Goal: Task Accomplishment & Management: Complete application form

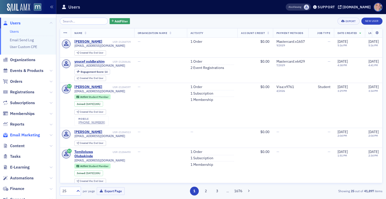
click at [23, 135] on span "Email Marketing" at bounding box center [25, 135] width 30 height 6
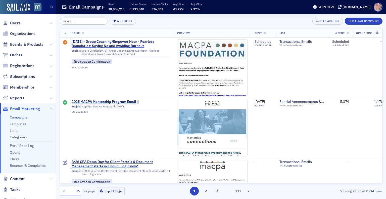
click at [20, 115] on link "Campaigns" at bounding box center [18, 117] width 17 height 5
click at [366, 23] on button "New Email Campaign" at bounding box center [364, 21] width 38 height 7
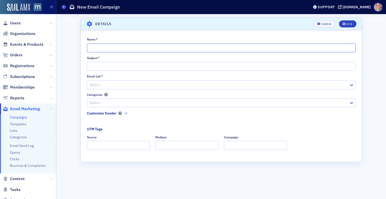
click at [122, 49] on input "Name *" at bounding box center [221, 47] width 269 height 9
paste input "Subject line: Rescheduled: CPA Demo Day on 8/26 is now on 9/3"
click at [109, 47] on input "Subject line: Rescheduled: CPA Demo Day on 8/26 is now on 9/3" at bounding box center [221, 47] width 269 height 9
click at [123, 49] on input "URGENT - Rescheduled: CPA Demo Day on 8/26 is now on 9/3" at bounding box center [221, 47] width 269 height 9
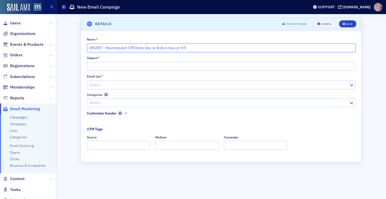
click at [123, 49] on input "URGENT - Rescheduled: CPA Demo Day on 8/26 is now on 9/3" at bounding box center [221, 47] width 269 height 9
type input "URGENT - Rescheduled: CPA Demo Day on 8/26 is now on 9/3"
click at [117, 68] on input "Subject *" at bounding box center [221, 66] width 269 height 9
paste input "URGENT - Rescheduled: CPA Demo Day on 8/26 is now on 9/3"
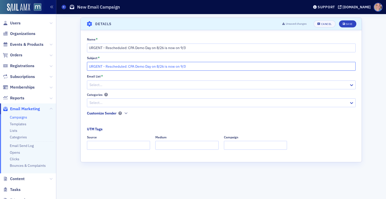
type input "URGENT - Rescheduled: CPA Demo Day on 8/26 is now on 9/3"
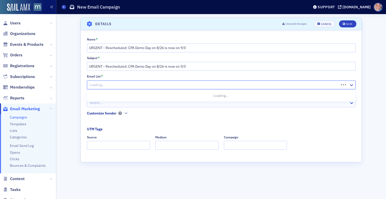
click at [135, 86] on div at bounding box center [214, 85] width 250 height 6
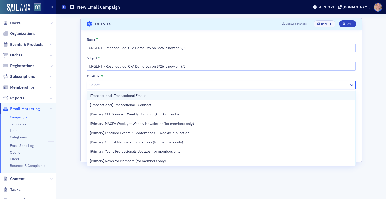
click at [146, 95] on span "[Transactional] Transactional Emails" at bounding box center [118, 95] width 56 height 5
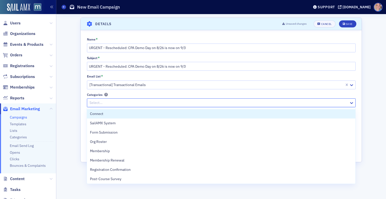
click at [156, 103] on div at bounding box center [219, 103] width 260 height 6
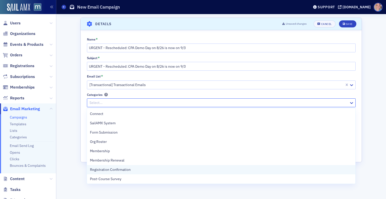
click at [138, 169] on div "Registration Confirmation" at bounding box center [221, 169] width 262 height 5
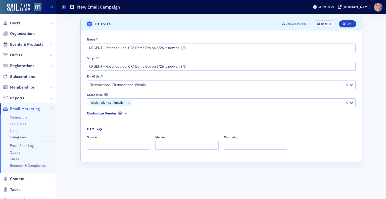
click at [86, 125] on div "Name * URGENT - Rescheduled: CPA Demo Day on 8/26 is now on 9/3 Subject * URGEN…" at bounding box center [221, 95] width 281 height 116
click at [124, 113] on button "button" at bounding box center [126, 113] width 5 height 5
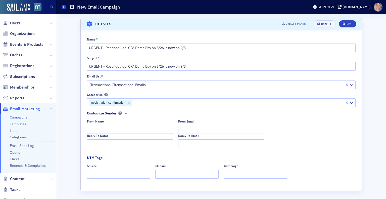
click at [115, 129] on input "From Name" at bounding box center [130, 129] width 86 height 9
type input "MACPA Professional Development Team"
click at [95, 144] on input "Reply-To Name" at bounding box center [130, 143] width 86 height 9
paste input "MACPA Professional Development Team"
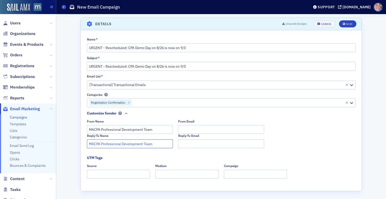
type input "MACPA Professional Development Team"
click at [197, 129] on input "From Email" at bounding box center [221, 129] width 86 height 9
type input "[EMAIL_ADDRESS][DOMAIN_NAME]"
click at [197, 129] on input "[EMAIL_ADDRESS][DOMAIN_NAME]" at bounding box center [221, 129] width 86 height 9
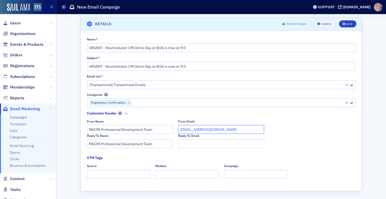
click at [197, 129] on input "[EMAIL_ADDRESS][DOMAIN_NAME]" at bounding box center [221, 129] width 86 height 9
click at [193, 144] on input "Reply-To Email" at bounding box center [221, 143] width 86 height 9
paste input "[EMAIL_ADDRESS][DOMAIN_NAME]"
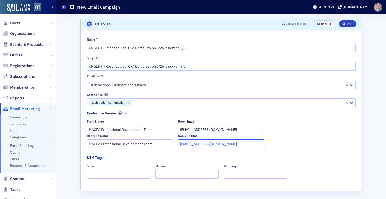
type input "[EMAIL_ADDRESS][DOMAIN_NAME]"
click at [127, 174] on input "Source" at bounding box center [118, 174] width 63 height 9
type input "dedicated"
type input "email"
type input "demo day"
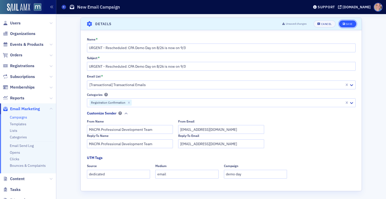
click at [346, 22] on button "Save" at bounding box center [347, 23] width 17 height 7
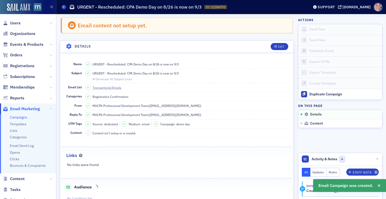
scroll to position [23, 0]
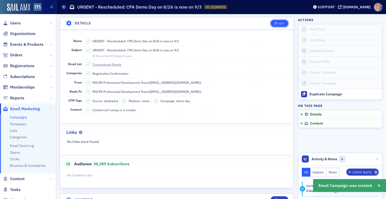
click at [278, 22] on div "Edit" at bounding box center [281, 23] width 6 height 3
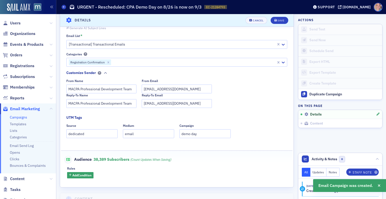
scroll to position [110, 0]
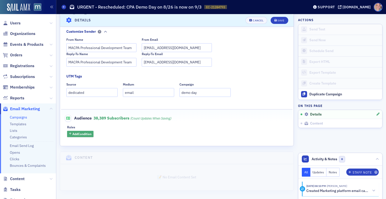
click at [82, 135] on span "Add Condition" at bounding box center [81, 133] width 19 height 5
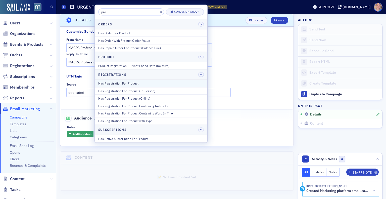
type input "pro"
click at [134, 83] on div "Has Registration For Product" at bounding box center [151, 83] width 106 height 5
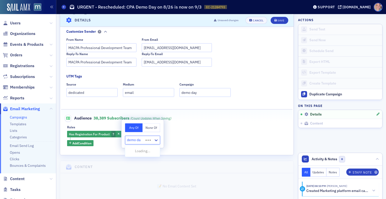
type input "demo day"
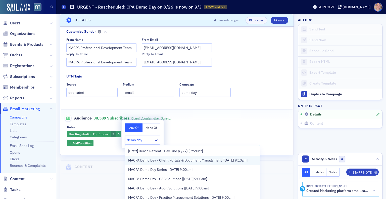
click at [154, 161] on span "MACPA Demo Day - Client Portals & Document Management [[DATE] 9:10am]" at bounding box center [187, 160] width 119 height 5
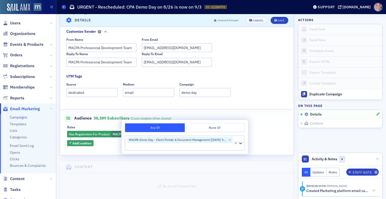
click at [264, 139] on div "Has Registration For Product MACPA Demo Day - Client Portals & Document Managem…" at bounding box center [176, 138] width 219 height 15
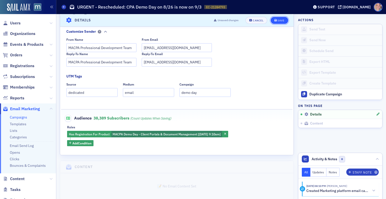
click at [277, 21] on div "Save" at bounding box center [280, 20] width 7 height 3
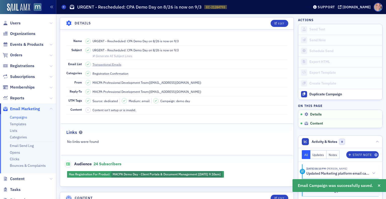
scroll to position [63, 0]
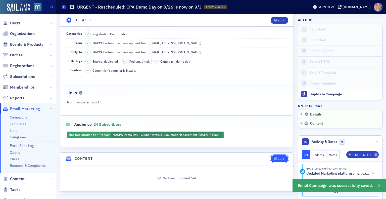
click at [278, 158] on div "Edit" at bounding box center [281, 158] width 6 height 3
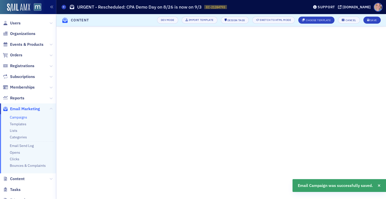
scroll to position [18, 0]
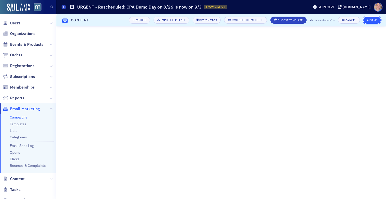
click at [373, 20] on div "Save" at bounding box center [373, 20] width 7 height 3
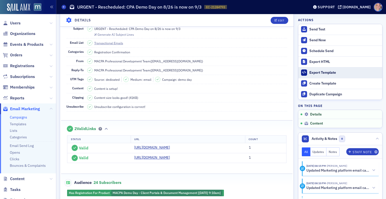
scroll to position [0, 0]
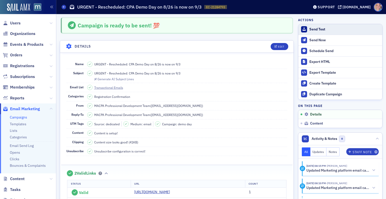
click at [312, 29] on div "Send Test" at bounding box center [344, 29] width 70 height 5
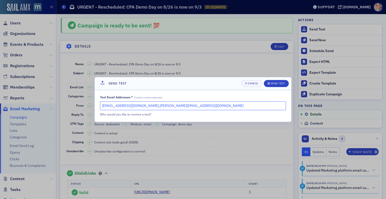
click at [178, 104] on input "[EMAIL_ADDRESS][DOMAIN_NAME],[PERSON_NAME][EMAIL_ADDRESS][DOMAIN_NAME]" at bounding box center [193, 105] width 186 height 9
type input "[EMAIL_ADDRESS][DOMAIN_NAME]"
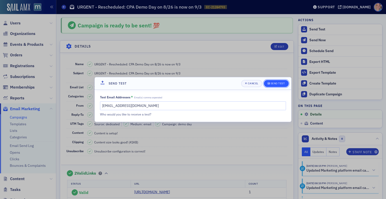
click at [275, 82] on div "Send Test" at bounding box center [278, 83] width 14 height 3
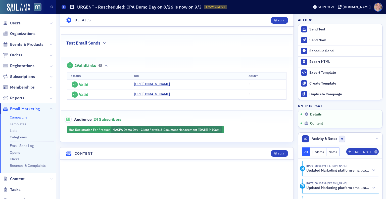
scroll to position [128, 0]
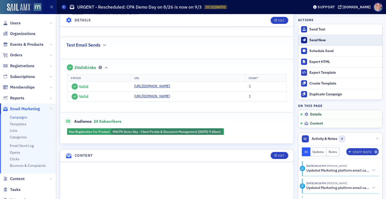
click at [319, 40] on div "Send Now" at bounding box center [344, 40] width 70 height 5
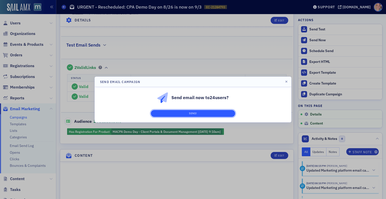
click at [192, 113] on button "Send!" at bounding box center [193, 113] width 84 height 7
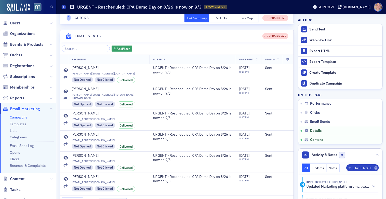
scroll to position [429, 0]
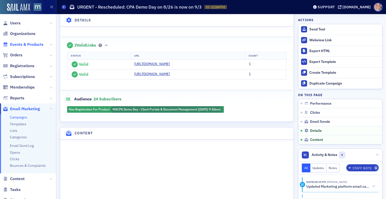
click at [25, 42] on span "Events & Products" at bounding box center [26, 45] width 33 height 6
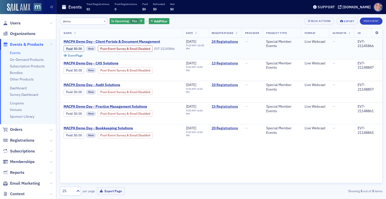
type input "demo"
click at [115, 42] on span "MACPA Demo Day - Client Portals & Document Management" at bounding box center [112, 41] width 96 height 5
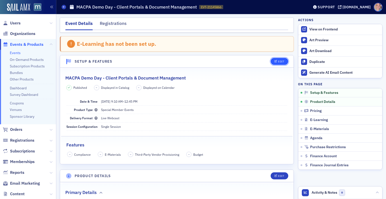
click at [278, 61] on div "Edit" at bounding box center [281, 61] width 6 height 3
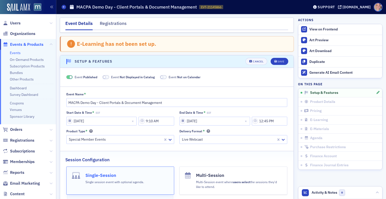
scroll to position [26, 0]
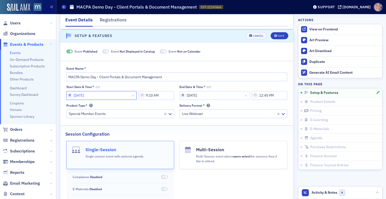
select select "7"
select select "2025"
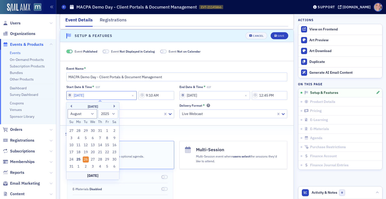
click at [72, 93] on input "[DATE]" at bounding box center [101, 95] width 71 height 9
click at [91, 166] on div "3" at bounding box center [93, 166] width 6 height 6
type input "[DATE]"
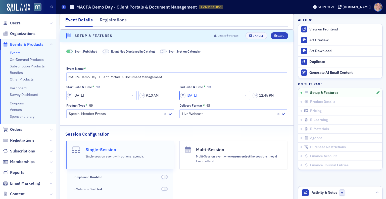
click at [183, 95] on input "[DATE]" at bounding box center [214, 95] width 71 height 9
select select "7"
select select "2025"
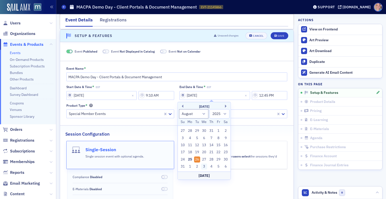
click at [204, 166] on div "3" at bounding box center [204, 166] width 6 height 6
type input "[DATE]"
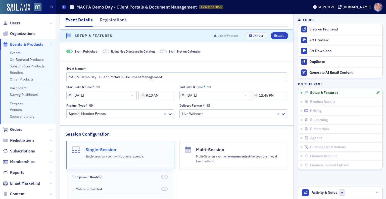
click at [108, 51] on span at bounding box center [106, 51] width 7 height 4
click at [158, 51] on span at bounding box center [157, 51] width 7 height 4
click at [273, 34] on button "Save" at bounding box center [279, 35] width 17 height 7
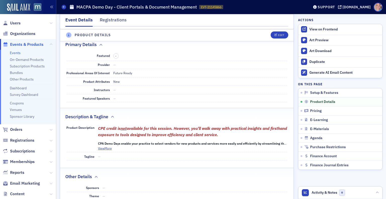
scroll to position [196, 0]
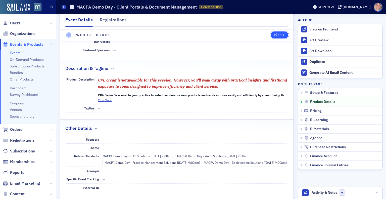
click at [271, 35] on button "Edit" at bounding box center [279, 35] width 17 height 7
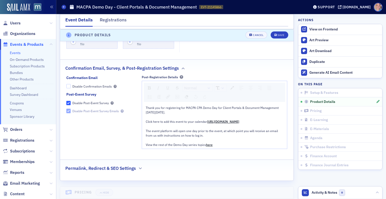
scroll to position [683, 0]
click at [149, 114] on span "Thank you for registering for MACPA CPA Demo Day for Client Portals & Document …" at bounding box center [213, 109] width 134 height 9
click at [205, 123] on span "Click here to add this event to your calendar" at bounding box center [176, 121] width 61 height 4
click at [168, 98] on img "rdw-link-control" at bounding box center [168, 96] width 4 height 4
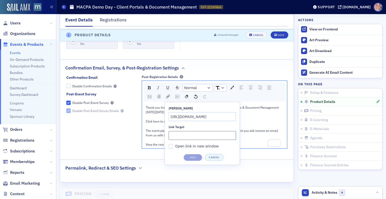
click at [176, 140] on input "Link Target" at bounding box center [202, 135] width 67 height 9
paste input "[URL][DOMAIN_NAME]"
type input "[URL][DOMAIN_NAME]"
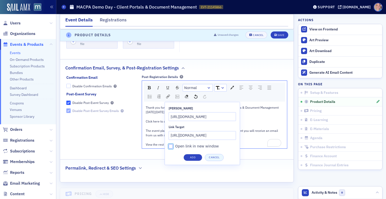
click at [169, 148] on input "Open link in new window" at bounding box center [171, 146] width 5 height 5
checkbox input "true"
click at [193, 161] on button "Add" at bounding box center [192, 157] width 19 height 7
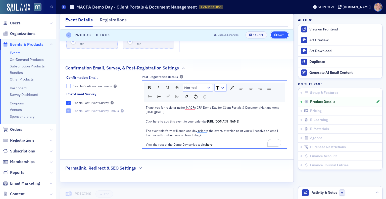
click at [274, 35] on span "Save" at bounding box center [279, 35] width 10 height 3
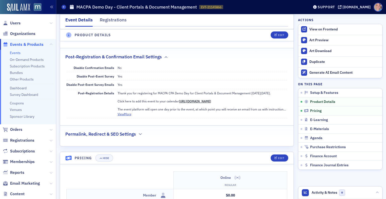
scroll to position [346, 0]
click at [141, 135] on icon "button" at bounding box center [140, 134] width 3 height 3
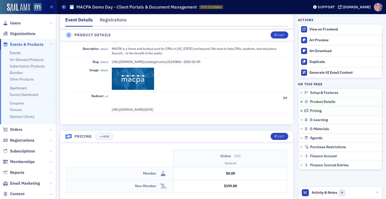
scroll to position [452, 0]
click at [278, 35] on div "Edit" at bounding box center [281, 35] width 6 height 3
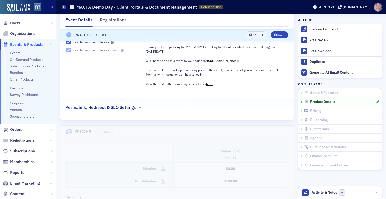
scroll to position [744, 0]
click at [141, 109] on icon "button" at bounding box center [140, 107] width 3 height 3
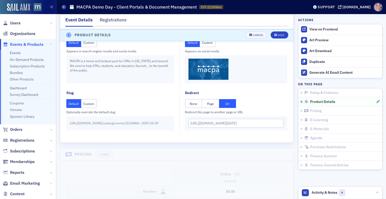
scroll to position [842, 0]
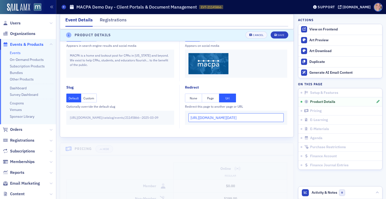
click at [203, 122] on input "[URL][DOMAIN_NAME][DATE]" at bounding box center [235, 117] width 95 height 9
click at [191, 102] on button "None" at bounding box center [193, 97] width 17 height 9
click at [227, 101] on button "Url" at bounding box center [227, 97] width 17 height 9
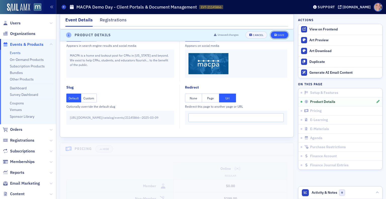
click at [277, 34] on div "Save" at bounding box center [280, 35] width 7 height 3
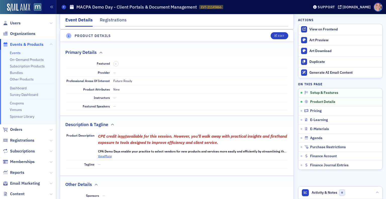
scroll to position [140, 0]
click at [278, 35] on div "Edit" at bounding box center [281, 36] width 6 height 3
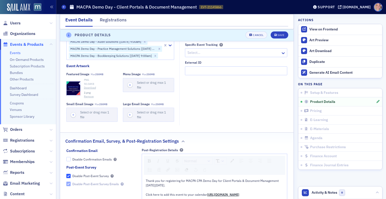
scroll to position [744, 0]
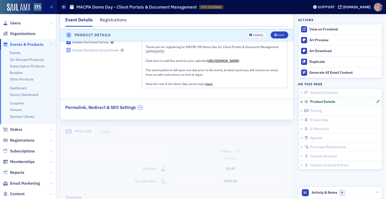
click at [141, 109] on icon "button" at bounding box center [140, 107] width 3 height 3
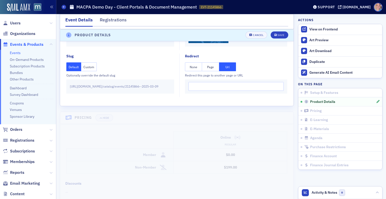
scroll to position [874, 0]
click at [210, 70] on button "Page" at bounding box center [210, 65] width 17 height 9
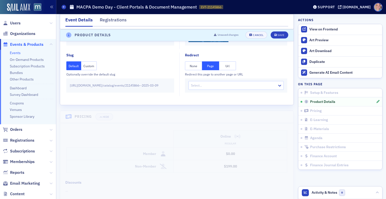
click at [190, 67] on button "None" at bounding box center [193, 65] width 17 height 9
click at [228, 70] on button "Url" at bounding box center [227, 65] width 17 height 9
click at [277, 34] on div "Save" at bounding box center [280, 35] width 7 height 3
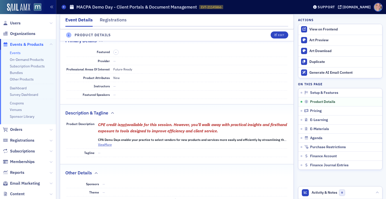
scroll to position [140, 0]
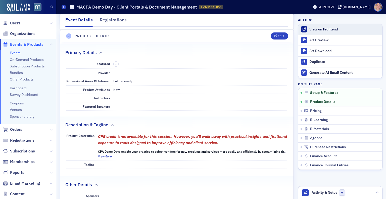
click at [320, 28] on div "View on Frontend" at bounding box center [344, 29] width 70 height 5
click at [311, 29] on div "View on Frontend" at bounding box center [344, 29] width 70 height 5
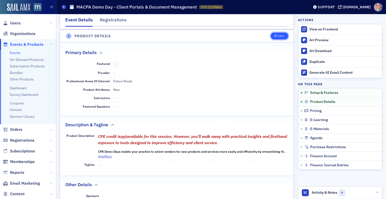
click at [278, 36] on div "Edit" at bounding box center [281, 36] width 6 height 3
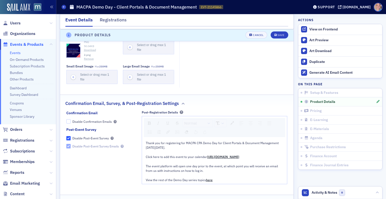
scroll to position [740, 0]
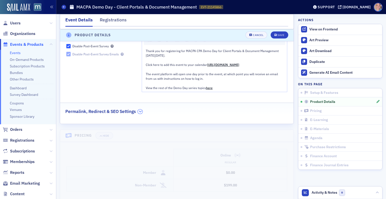
click at [141, 113] on icon "button" at bounding box center [140, 111] width 3 height 3
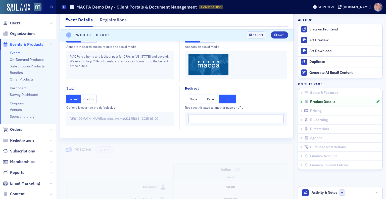
scroll to position [841, 0]
click at [193, 103] on button "None" at bounding box center [193, 98] width 17 height 9
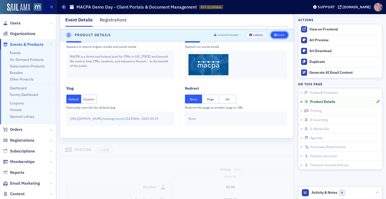
click at [277, 36] on div "Save" at bounding box center [280, 35] width 7 height 3
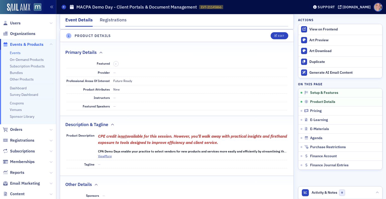
scroll to position [140, 0]
click at [317, 29] on div "View on Frontend" at bounding box center [344, 29] width 70 height 5
click at [14, 52] on link "Events" at bounding box center [15, 53] width 11 height 5
